Goal: Complete application form

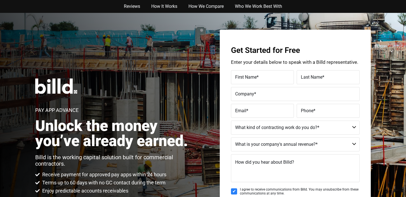
type input "[PERSON_NAME]"
type input "Yankees"
type input "Yankees Construction"
type input "[PERSON_NAME][EMAIL_ADDRESS][DOMAIN_NAME]"
type input "[PHONE_NUMBER]"
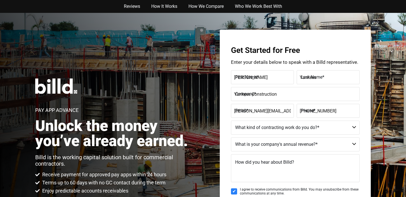
select select "Commercial"
type textarea "I'm interested in learning more about how [DOMAIN_NAME] can help me manage my c…"
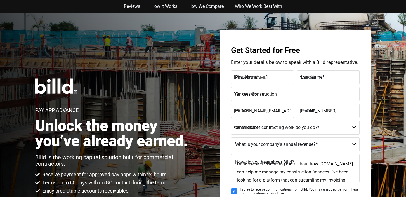
type input "[PHONE_NUMBER]"
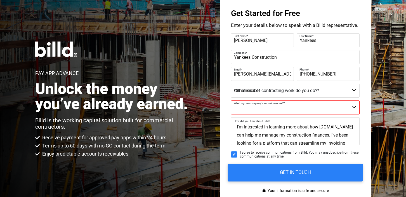
scroll to position [22, 0]
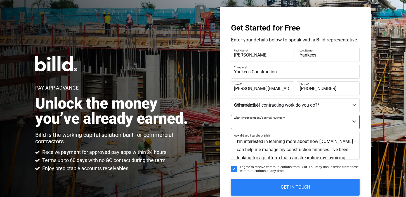
click at [56, 63] on img at bounding box center [56, 63] width 42 height 15
